Goal: Obtain resource: Obtain resource

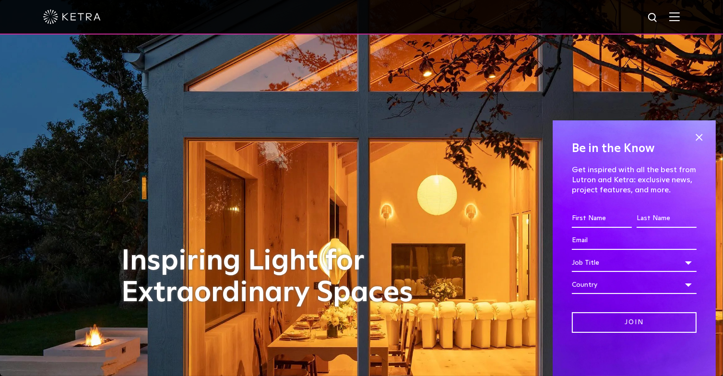
click at [678, 16] on img at bounding box center [674, 16] width 11 height 9
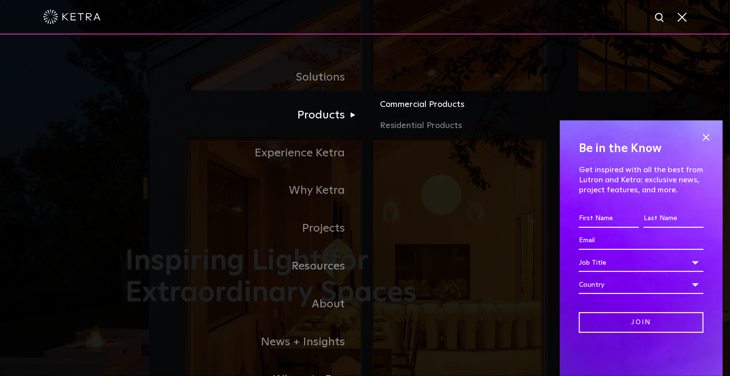
click at [408, 105] on link "Commercial Products" at bounding box center [493, 108] width 225 height 21
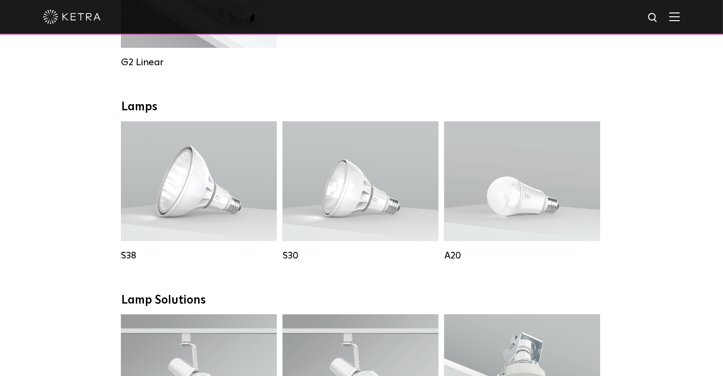
scroll to position [632, 0]
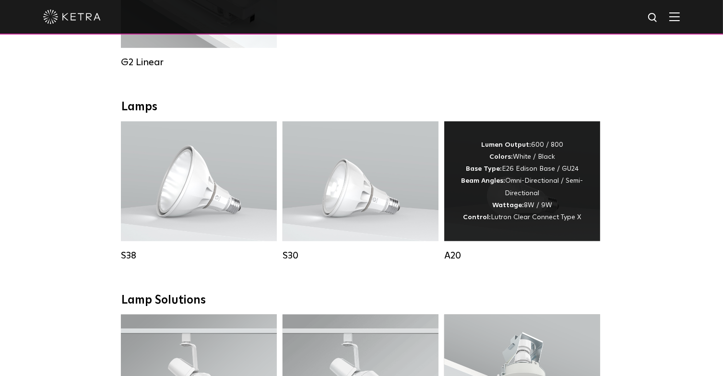
click at [488, 221] on strong "Control:" at bounding box center [478, 217] width 28 height 7
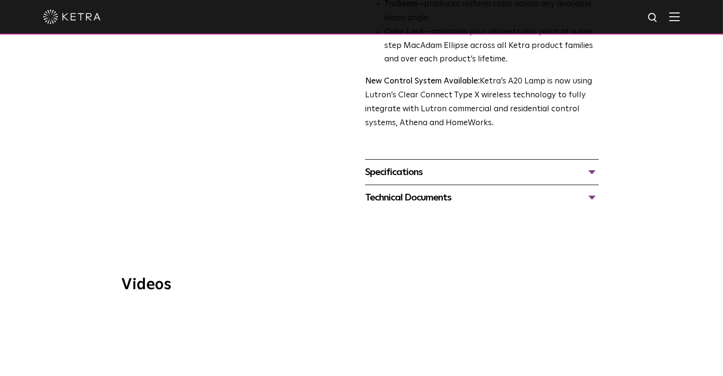
scroll to position [311, 0]
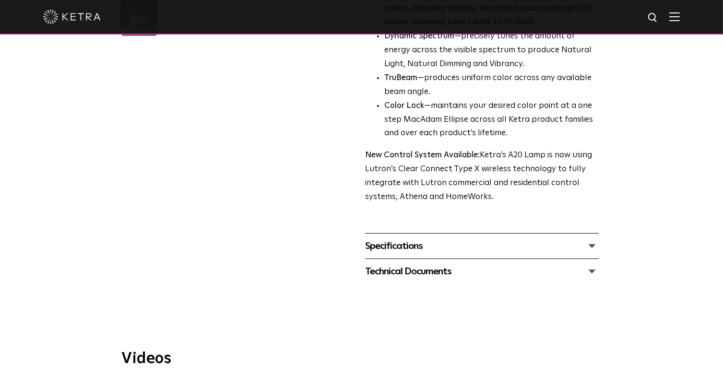
click at [410, 239] on div "Specifications" at bounding box center [482, 246] width 234 height 15
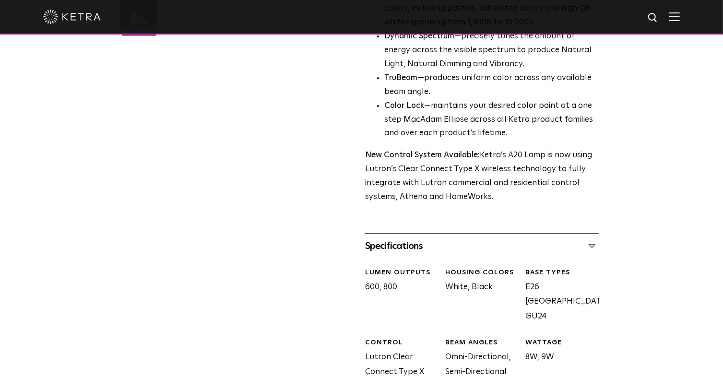
scroll to position [466, 0]
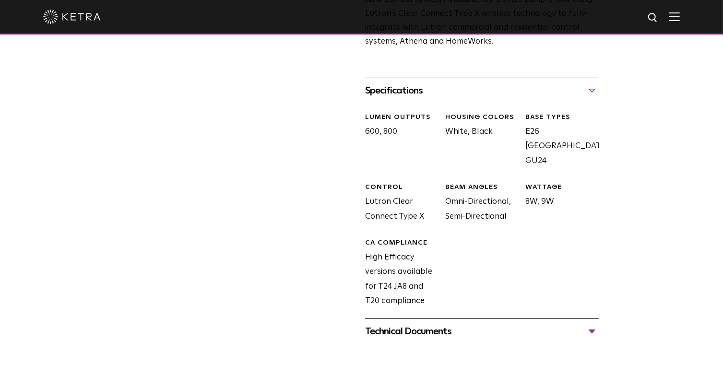
click at [406, 324] on div "Technical Documents" at bounding box center [482, 331] width 234 height 15
click at [405, 357] on link "A20 Specification Sheet" at bounding box center [412, 361] width 95 height 8
